Goal: Task Accomplishment & Management: Complete application form

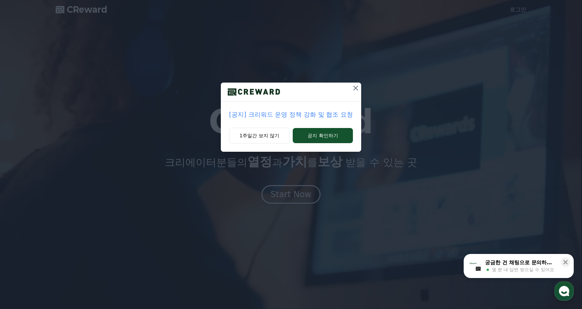
click at [356, 88] on icon at bounding box center [355, 88] width 5 height 5
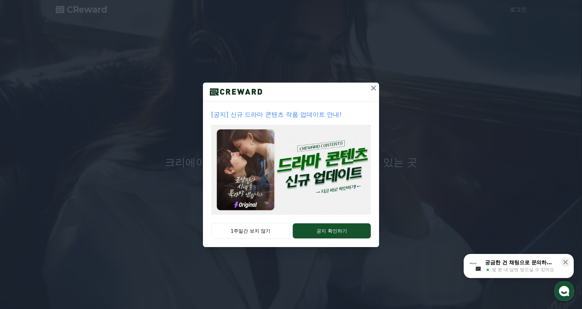
click at [376, 89] on icon at bounding box center [374, 88] width 8 height 8
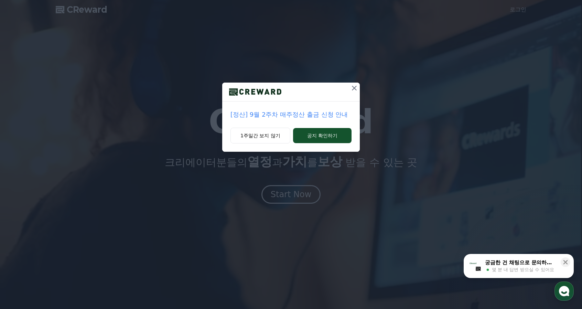
click at [353, 88] on icon at bounding box center [354, 88] width 5 height 5
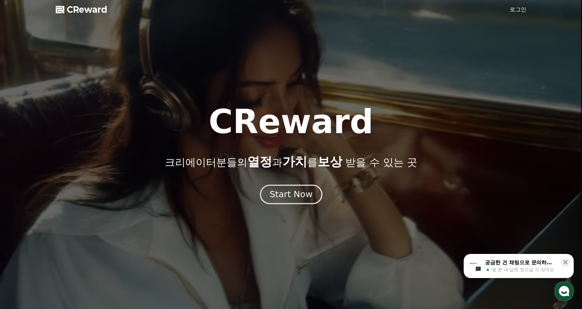
click at [305, 197] on div "Start Now" at bounding box center [291, 195] width 43 height 12
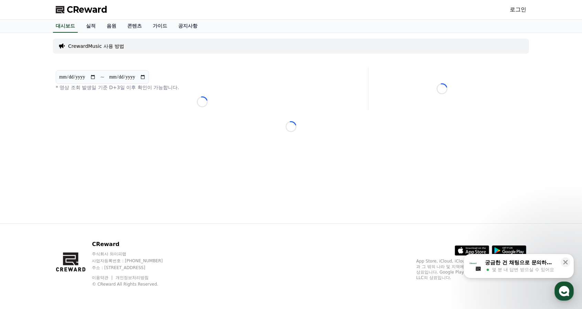
click at [520, 10] on link "로그인" at bounding box center [518, 10] width 17 height 8
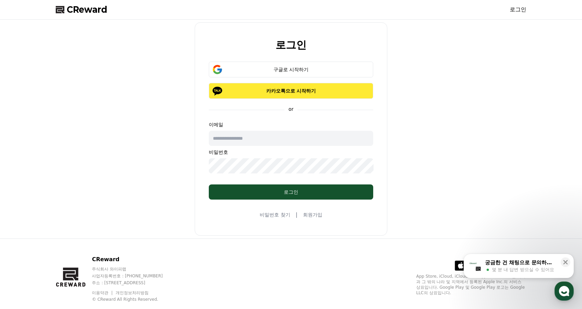
click at [330, 87] on p "카카오톡으로 시작하기" at bounding box center [291, 90] width 145 height 7
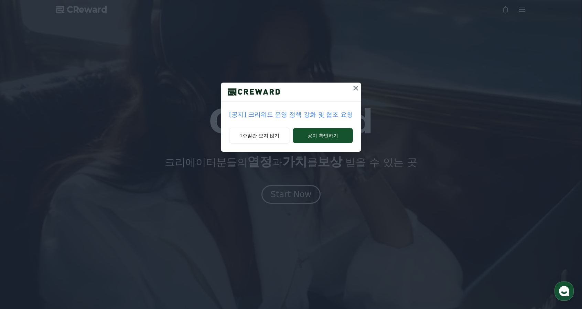
click at [355, 86] on icon at bounding box center [356, 88] width 8 height 8
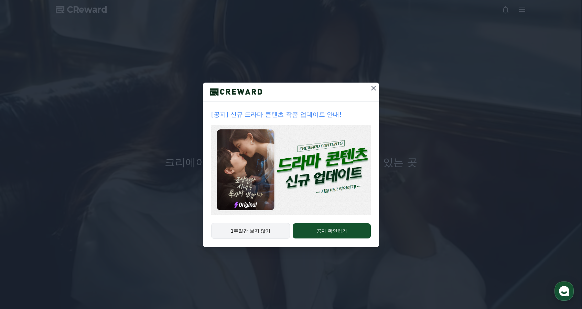
click at [256, 234] on button "1주일간 보지 않기" at bounding box center [250, 231] width 79 height 16
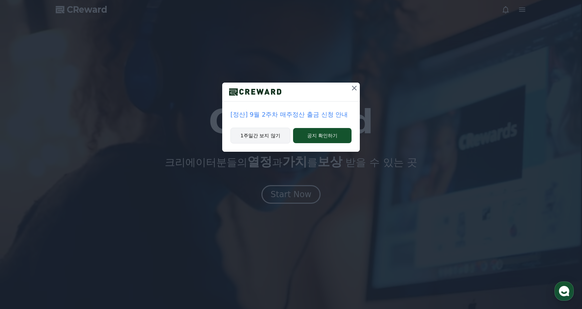
click at [267, 136] on button "1주일간 보지 않기" at bounding box center [261, 136] width 60 height 16
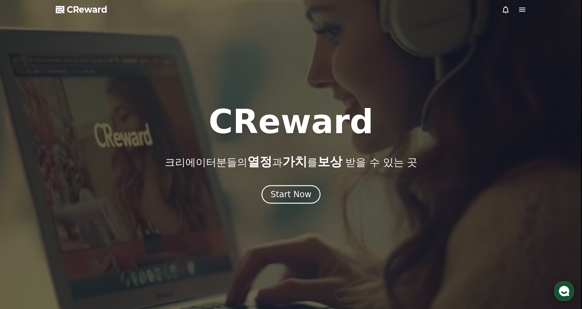
click at [523, 11] on icon at bounding box center [522, 10] width 6 height 4
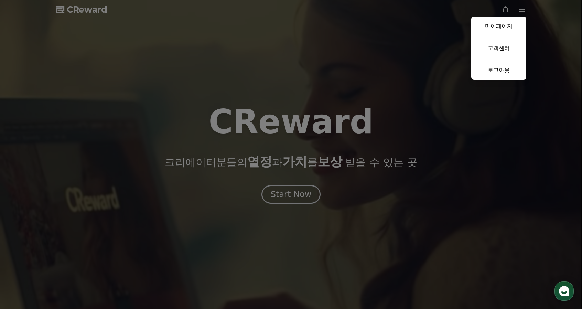
click at [505, 25] on link "마이페이지" at bounding box center [498, 26] width 55 height 19
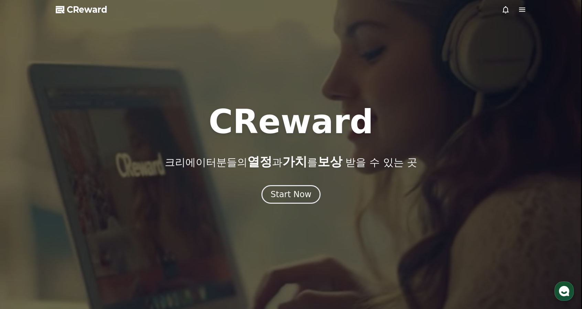
select select "**********"
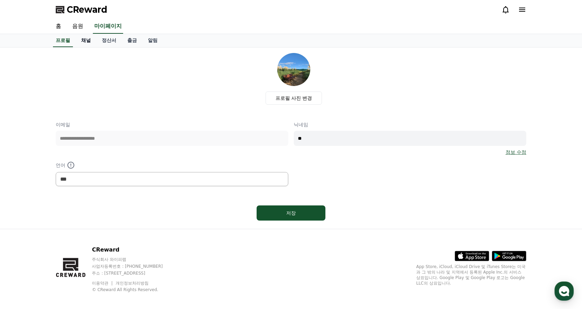
click at [87, 42] on link "채널" at bounding box center [86, 40] width 21 height 13
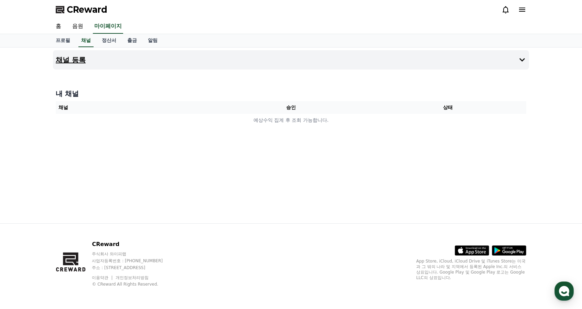
click at [80, 60] on h4 "채널 등록" at bounding box center [71, 60] width 30 height 8
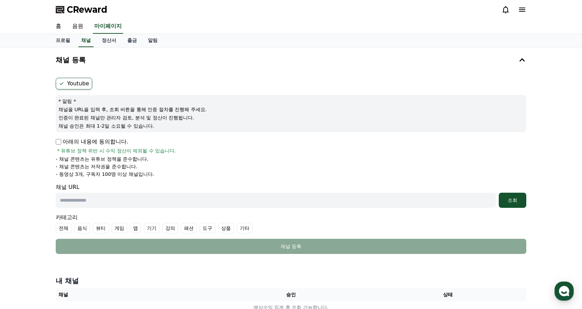
click at [201, 120] on p "인증이 완료된 채널만 관리자 검토, 분석 및 정산이 진행됩니다." at bounding box center [290, 117] width 465 height 7
click at [181, 128] on p "채널 승인은 최대 1-2일 소요될 수 있습니다." at bounding box center [290, 125] width 465 height 7
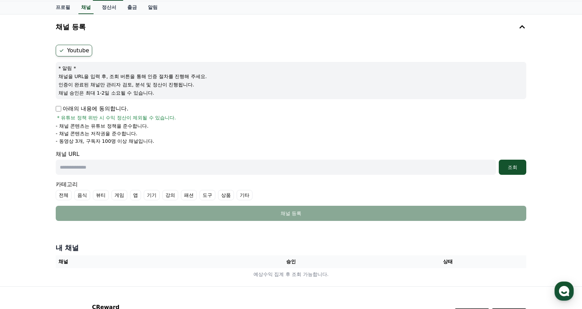
scroll to position [34, 0]
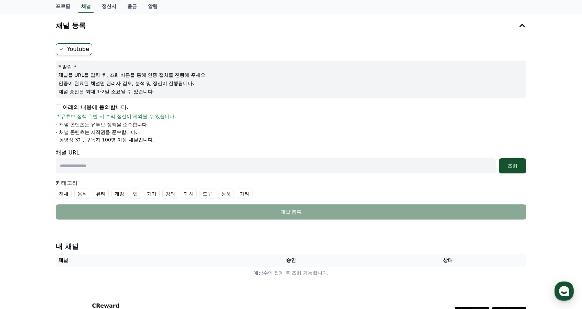
click at [210, 73] on p "채널을 URL을 입력 후, 조회 버튼을 통해 인증 절차를 진행해 주세요." at bounding box center [290, 75] width 465 height 7
drag, startPoint x: 55, startPoint y: 77, endPoint x: 219, endPoint y: 78, distance: 163.8
click at [219, 78] on div "Youtube * 알림 * 채널을 URL을 입력 후, 조회 버튼을 통해 인증 절차를 진행해 주세요. 인증이 완료된 채널만 관리자 검토, 분석 …" at bounding box center [291, 132] width 476 height 182
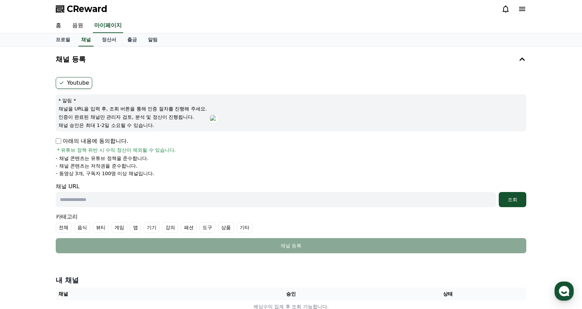
scroll to position [0, 0]
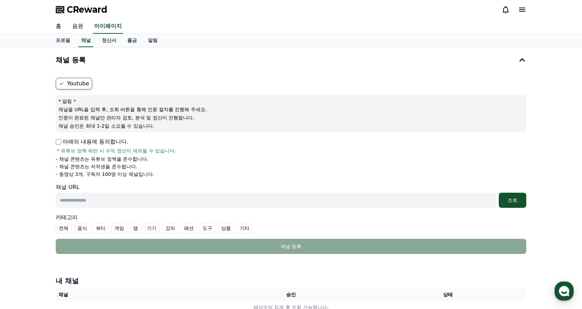
drag, startPoint x: 63, startPoint y: 118, endPoint x: 196, endPoint y: 112, distance: 133.0
click at [196, 112] on div "* 알림 * 채널을 URL을 입력 후, 조회 버튼을 통해 인증 절차를 진행해 주세요. 인증이 완료된 채널만 관리자 검토, 분석 및 정산이 진행…" at bounding box center [291, 113] width 471 height 37
click at [187, 150] on div "아래의 내용에 동의합니다. * 유튜브 정책 위반 시 수익 정산이 제외될 수 있습니다." at bounding box center [291, 146] width 471 height 17
click at [150, 156] on li "- 채널 콘텐츠는 유튜브 정책을 준수합니다." at bounding box center [291, 159] width 471 height 7
drag, startPoint x: 148, startPoint y: 165, endPoint x: 151, endPoint y: 169, distance: 4.9
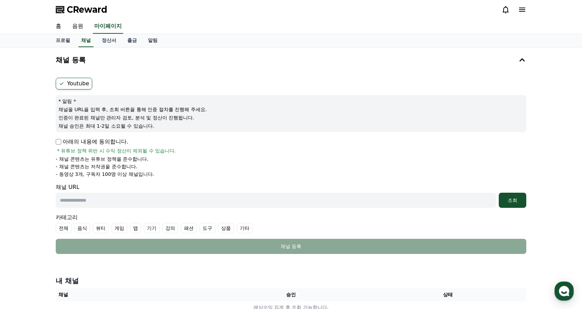
click at [148, 165] on li "- 채널 콘텐츠는 저작권을 준수합니다." at bounding box center [291, 166] width 471 height 7
click at [156, 172] on li "- 동영상 3개, 구독자 100명 이상 채널입니다." at bounding box center [291, 174] width 471 height 7
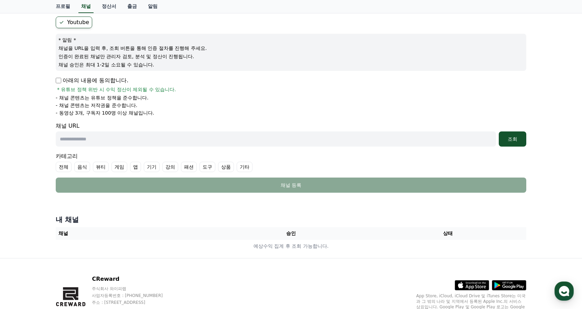
scroll to position [61, 0]
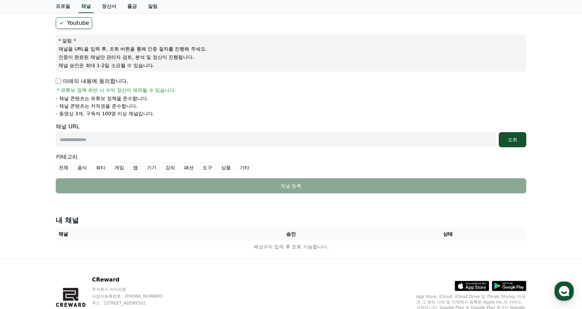
drag, startPoint x: 104, startPoint y: 113, endPoint x: 156, endPoint y: 112, distance: 52.0
click at [156, 112] on li "- 동영상 3개, 구독자 100명 이상 채널입니다." at bounding box center [291, 113] width 471 height 7
drag, startPoint x: 192, startPoint y: 101, endPoint x: 196, endPoint y: 99, distance: 5.4
click at [192, 101] on ul "- 채널 콘텐츠는 유튜브 정책을 준수합니다. - 채널 콘텐츠는 저작권을 준수합니다. - 동영상 3개, 구독자 100명 이상 채널입니다." at bounding box center [291, 106] width 471 height 22
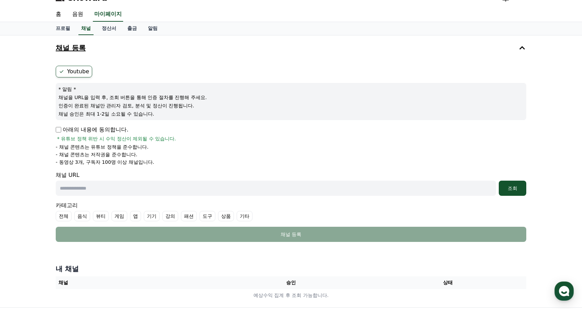
scroll to position [0, 0]
